Goal: Transaction & Acquisition: Book appointment/travel/reservation

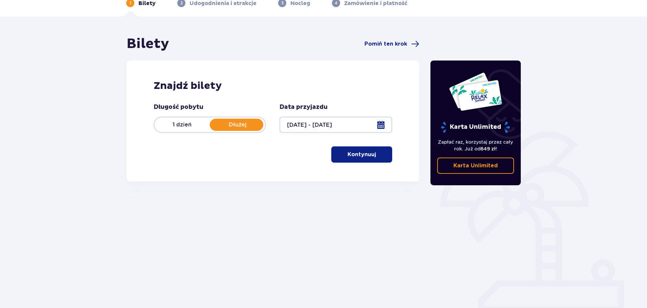
scroll to position [37, 0]
click at [352, 156] on p "Kontynuuj" at bounding box center [361, 154] width 28 height 7
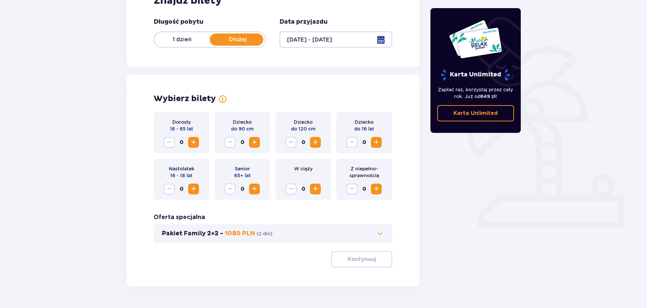
scroll to position [140, 0]
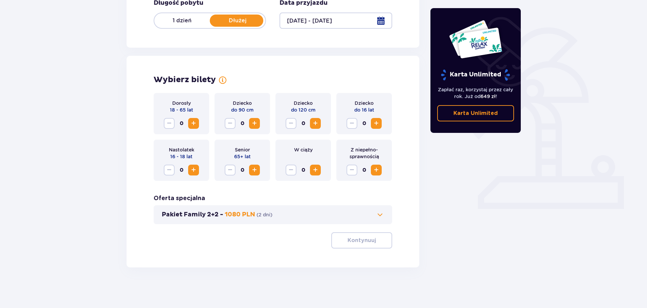
click at [191, 121] on span "Increase" at bounding box center [193, 123] width 8 height 8
click at [255, 126] on span "Increase" at bounding box center [254, 123] width 8 height 8
click at [378, 124] on span "Increase" at bounding box center [376, 123] width 8 height 8
click at [372, 244] on button "Kontynuuj" at bounding box center [361, 240] width 61 height 16
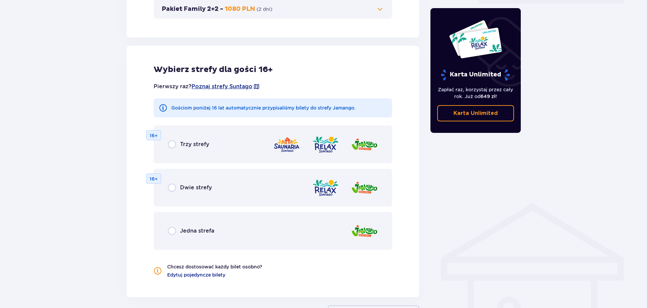
scroll to position [375, 0]
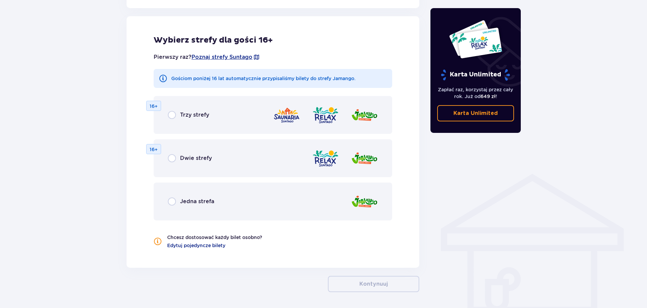
click at [199, 116] on p "Trzy strefy" at bounding box center [194, 114] width 29 height 7
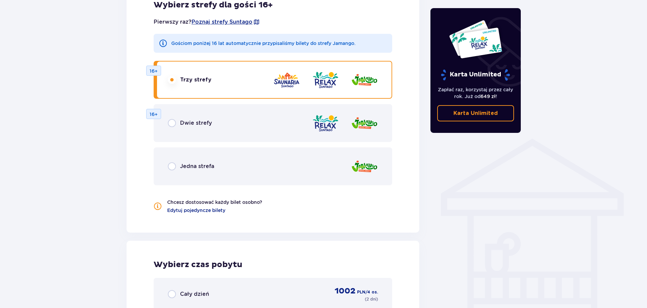
scroll to position [398, 0]
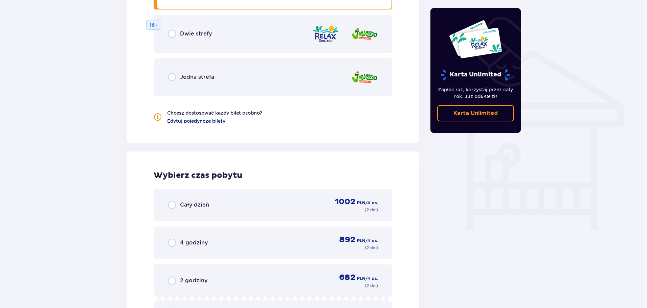
click at [215, 122] on span "Edytuj pojedyncze bilety" at bounding box center [196, 121] width 58 height 7
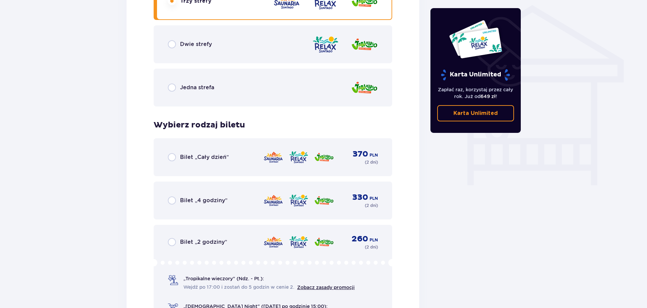
scroll to position [545, 0]
click at [207, 160] on p "Bilet „Cały dzień”" at bounding box center [204, 156] width 49 height 7
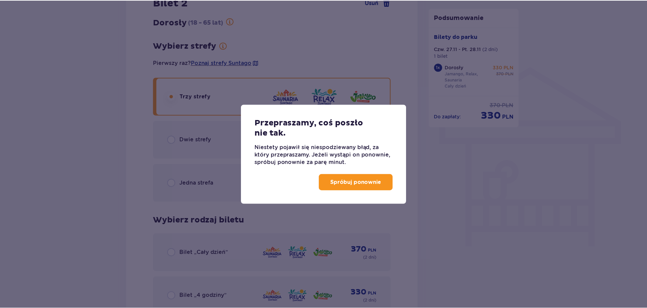
scroll to position [418, 0]
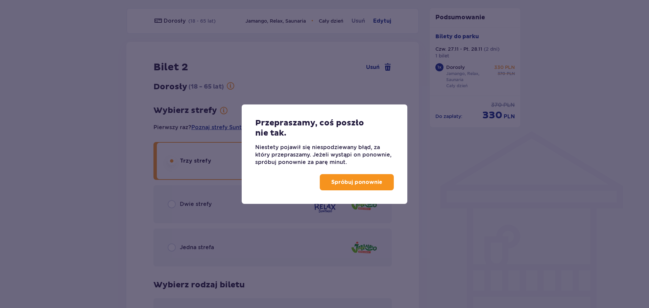
click at [358, 182] on p "Spróbuj ponownie" at bounding box center [356, 182] width 51 height 7
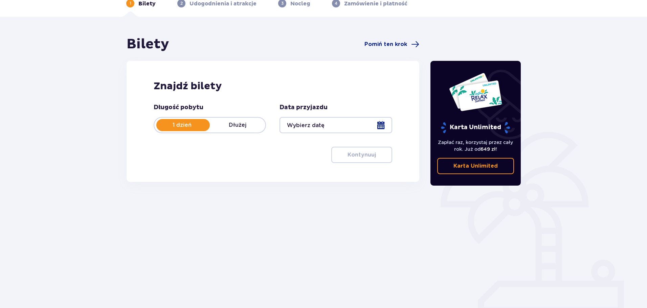
scroll to position [37, 0]
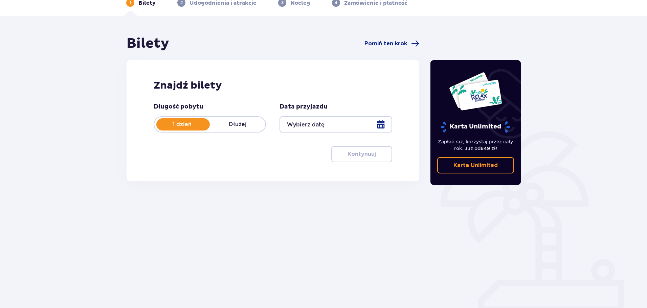
click at [255, 125] on p "Dłużej" at bounding box center [237, 124] width 55 height 7
click at [304, 128] on div at bounding box center [335, 124] width 112 height 16
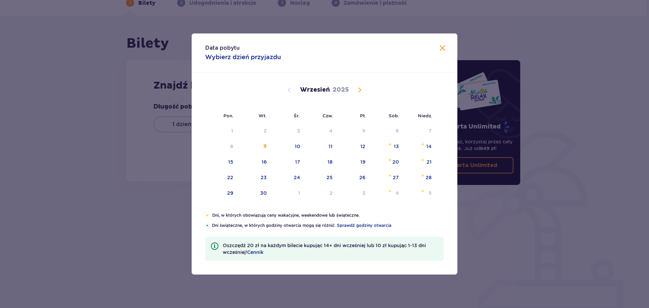
click at [362, 90] on span "Calendar" at bounding box center [360, 90] width 8 height 8
click at [359, 89] on span "Calendar" at bounding box center [360, 90] width 8 height 8
click at [290, 91] on span "Calendar" at bounding box center [289, 90] width 8 height 8
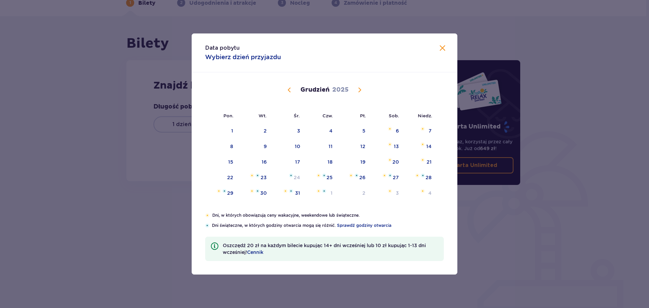
click at [290, 91] on span "Calendar" at bounding box center [289, 90] width 8 height 8
click at [328, 195] on div "27" at bounding box center [330, 193] width 6 height 7
click at [357, 193] on div "28" at bounding box center [354, 193] width 33 height 15
type input "[DATE] - [DATE]"
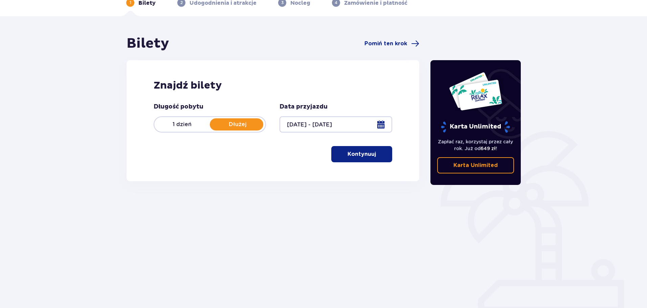
click at [359, 160] on button "Kontynuuj" at bounding box center [361, 154] width 61 height 16
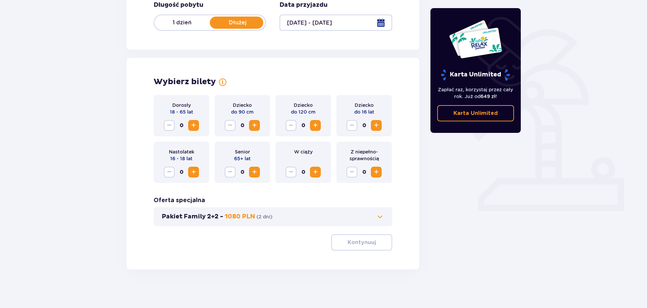
scroll to position [140, 0]
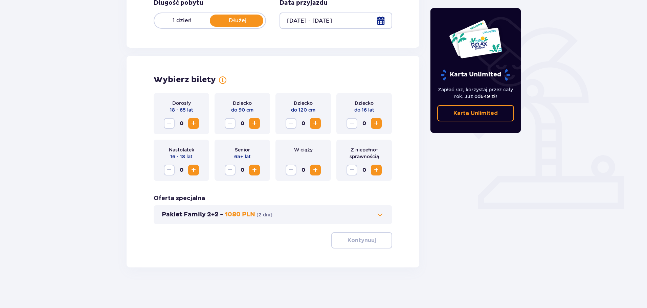
click at [190, 123] on span "Increase" at bounding box center [193, 123] width 8 height 8
click at [253, 121] on span "Increase" at bounding box center [254, 123] width 8 height 8
click at [379, 127] on span "Increase" at bounding box center [376, 123] width 8 height 8
click at [357, 238] on p "Kontynuuj" at bounding box center [361, 240] width 28 height 7
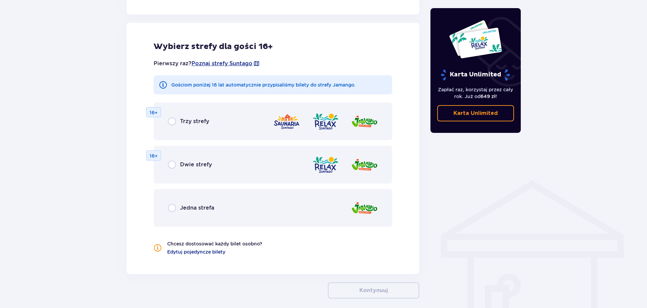
scroll to position [375, 0]
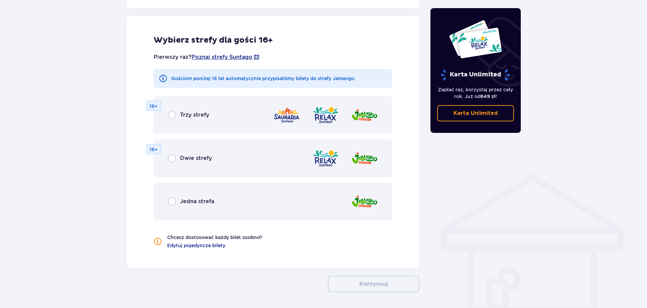
click at [187, 114] on p "Trzy strefy" at bounding box center [194, 114] width 29 height 7
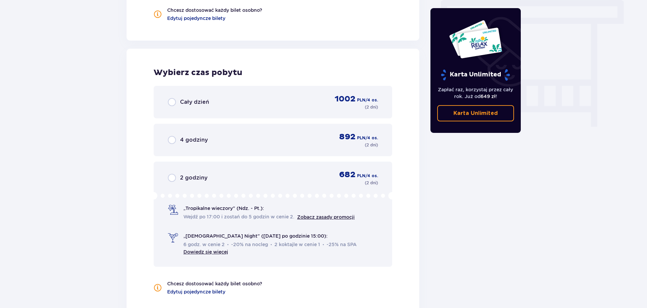
scroll to position [635, 0]
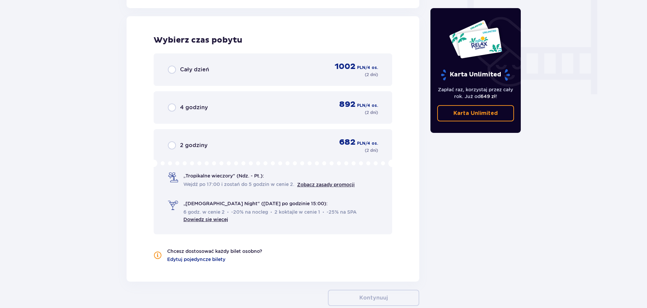
click at [194, 69] on p "Cały dzień" at bounding box center [194, 69] width 29 height 7
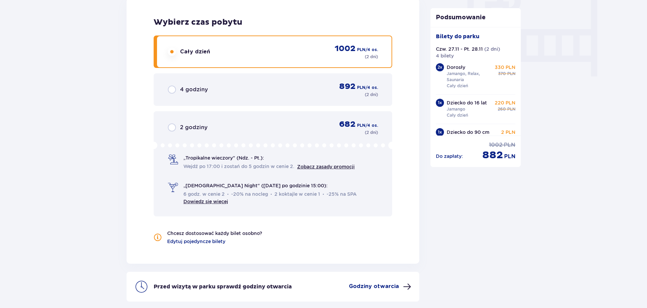
scroll to position [712, 0]
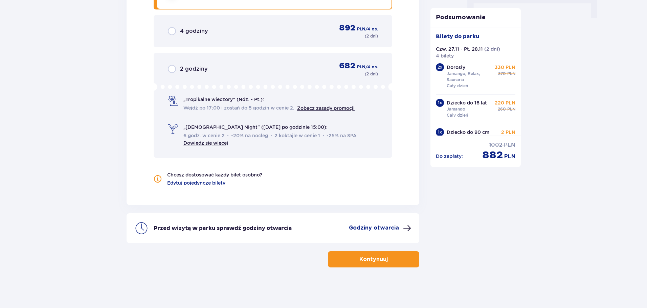
click at [341, 257] on button "Kontynuuj" at bounding box center [373, 259] width 91 height 16
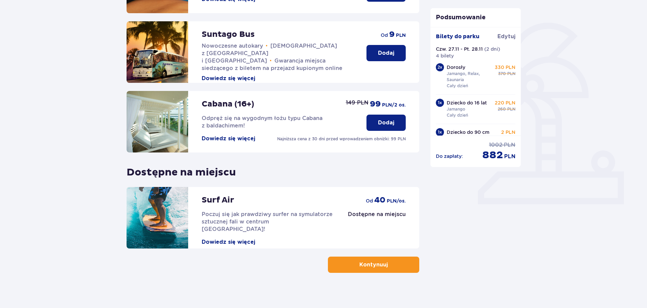
scroll to position [151, 0]
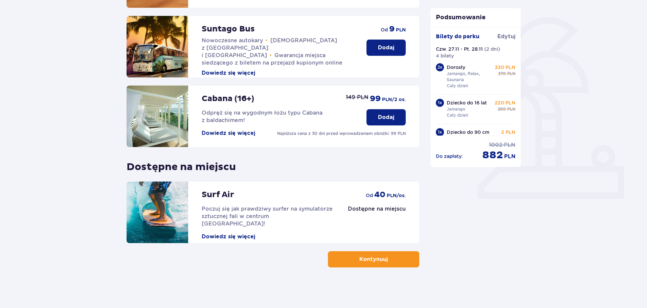
click at [359, 259] on p "Kontynuuj" at bounding box center [373, 259] width 28 height 7
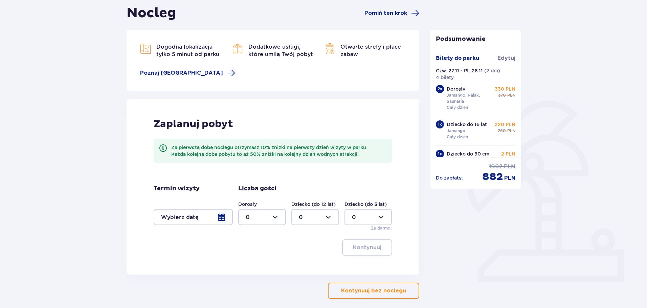
scroll to position [68, 0]
click at [195, 218] on div at bounding box center [193, 216] width 79 height 16
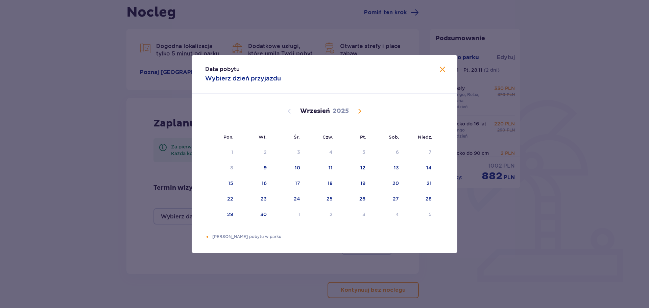
click at [358, 112] on span "Calendar" at bounding box center [360, 111] width 8 height 8
click at [332, 216] on div "27" at bounding box center [330, 214] width 6 height 7
click at [347, 215] on div "28" at bounding box center [354, 214] width 33 height 15
type input "[DATE] - [DATE]"
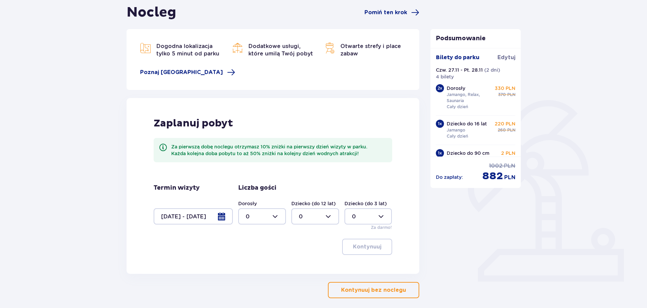
click at [261, 216] on div at bounding box center [262, 216] width 48 height 16
click at [255, 266] on div "2" at bounding box center [262, 265] width 33 height 7
type input "2"
click at [320, 215] on div at bounding box center [315, 216] width 48 height 16
click at [301, 266] on p "2" at bounding box center [300, 265] width 3 height 7
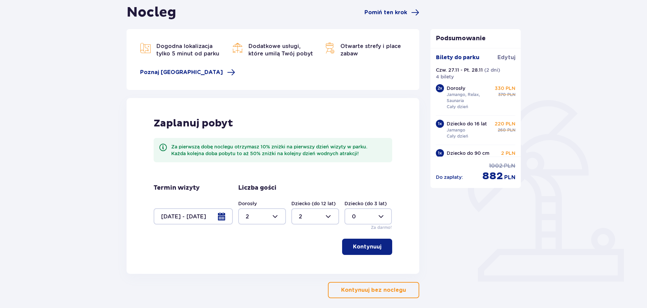
click at [320, 220] on div at bounding box center [315, 216] width 48 height 16
click at [306, 247] on span "1" at bounding box center [315, 251] width 46 height 14
type input "1"
click at [381, 214] on div at bounding box center [368, 216] width 48 height 16
click at [352, 251] on p "1" at bounding box center [353, 251] width 2 height 7
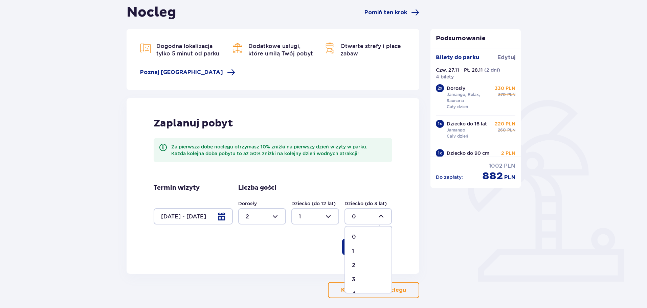
type input "1"
click at [365, 247] on p "Kontynuuj" at bounding box center [367, 246] width 28 height 7
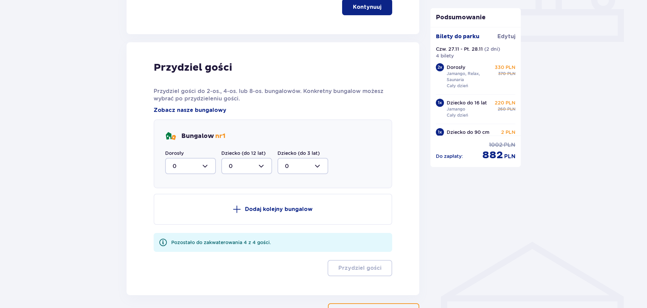
scroll to position [342, 0]
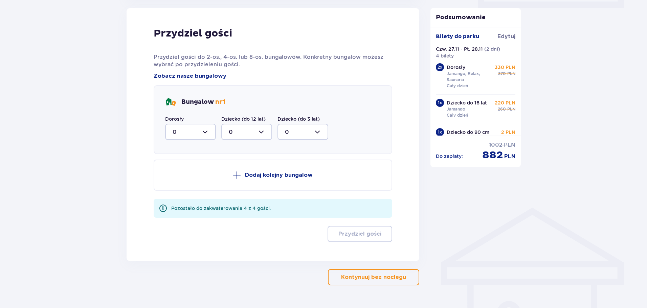
click at [178, 131] on div at bounding box center [190, 132] width 51 height 16
drag, startPoint x: 176, startPoint y: 183, endPoint x: 215, endPoint y: 148, distance: 53.0
click at [175, 183] on p "2" at bounding box center [174, 180] width 3 height 7
type input "2"
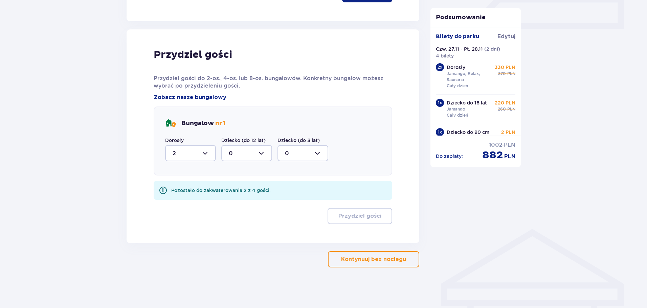
click at [254, 148] on div at bounding box center [246, 153] width 51 height 16
click at [244, 187] on div "1" at bounding box center [247, 187] width 36 height 7
type input "1"
drag, startPoint x: 320, startPoint y: 152, endPoint x: 317, endPoint y: 156, distance: 4.7
click at [320, 152] on div at bounding box center [302, 153] width 51 height 16
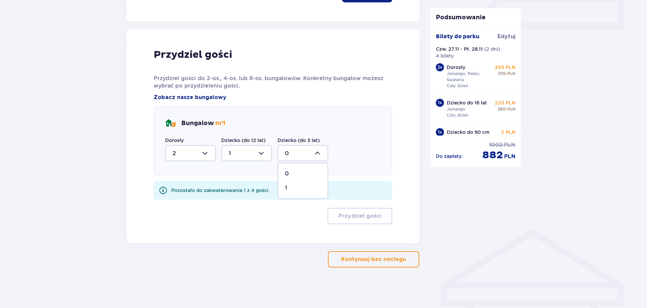
click at [283, 187] on span "1" at bounding box center [302, 188] width 49 height 14
type input "1"
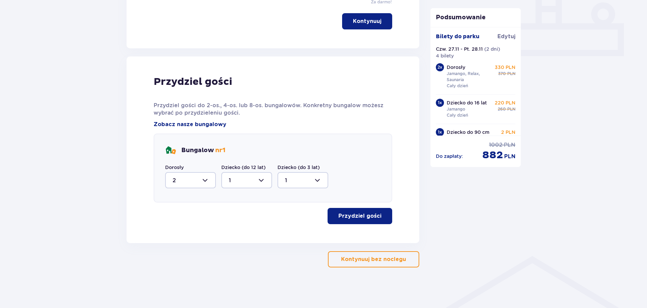
click at [350, 221] on button "Przydziel gości" at bounding box center [359, 216] width 65 height 16
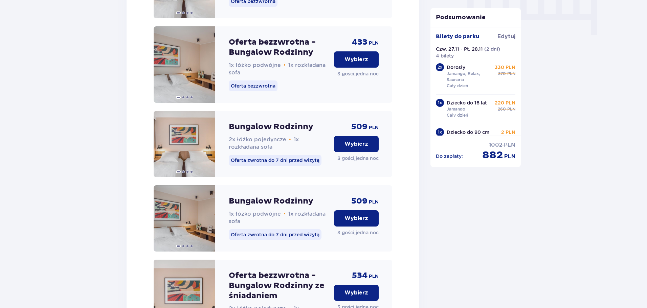
scroll to position [695, 0]
drag, startPoint x: 353, startPoint y: 225, endPoint x: 362, endPoint y: 261, distance: 37.2
click at [354, 222] on p "Wybierz" at bounding box center [356, 217] width 24 height 7
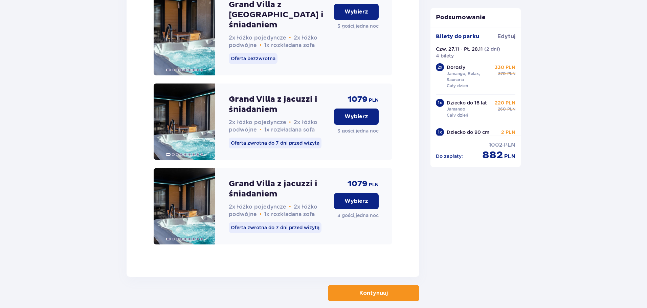
scroll to position [1778, 0]
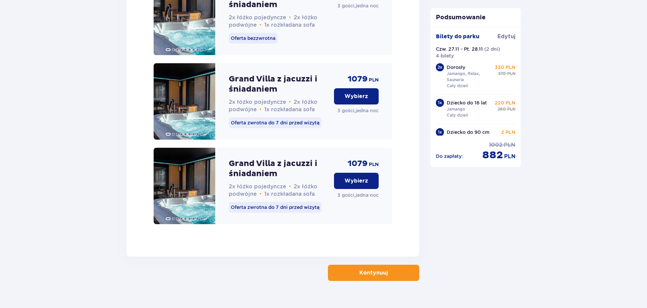
click at [362, 269] on p "Kontynuuj" at bounding box center [373, 272] width 28 height 7
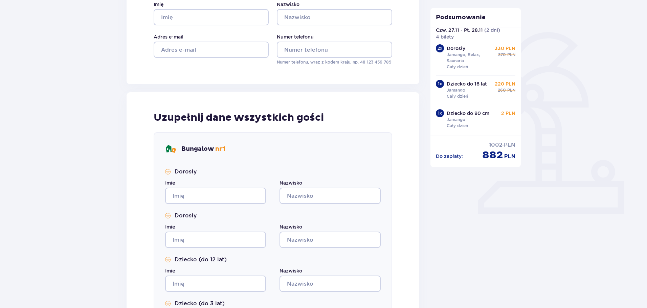
scroll to position [305, 0]
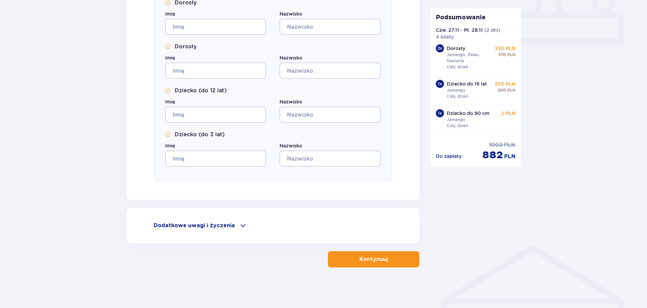
drag, startPoint x: 203, startPoint y: 226, endPoint x: 443, endPoint y: 192, distance: 241.9
click at [443, 192] on div "Nocleg Pomiń ten krok Osoba rezerwująca Imię Nazwisko Adres e-mail Numer telefo…" at bounding box center [323, 17] width 405 height 501
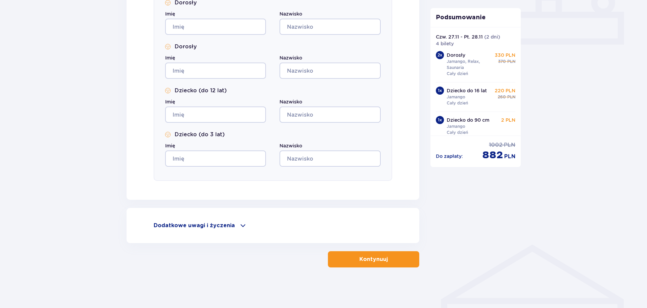
scroll to position [19, 0]
